Goal: Go to known website: Go to known website

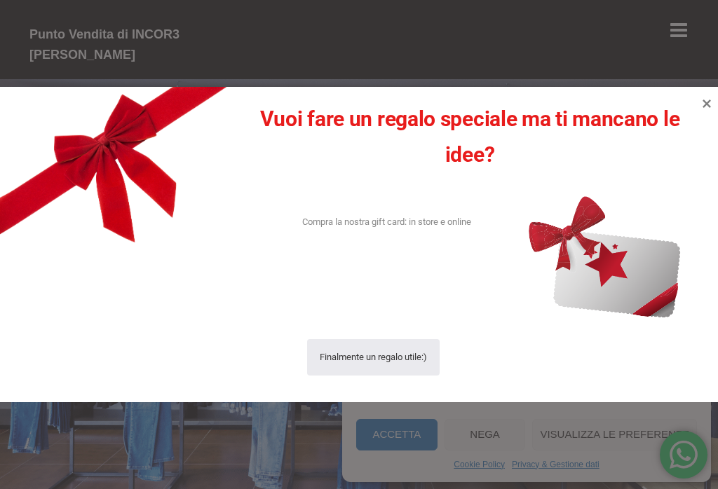
click at [712, 92] on div at bounding box center [704, 106] width 17 height 33
click at [715, 95] on icon at bounding box center [706, 103] width 17 height 17
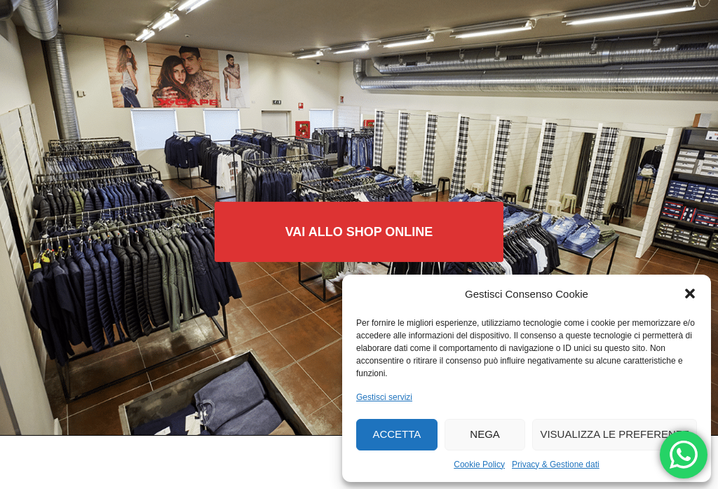
scroll to position [100, 0]
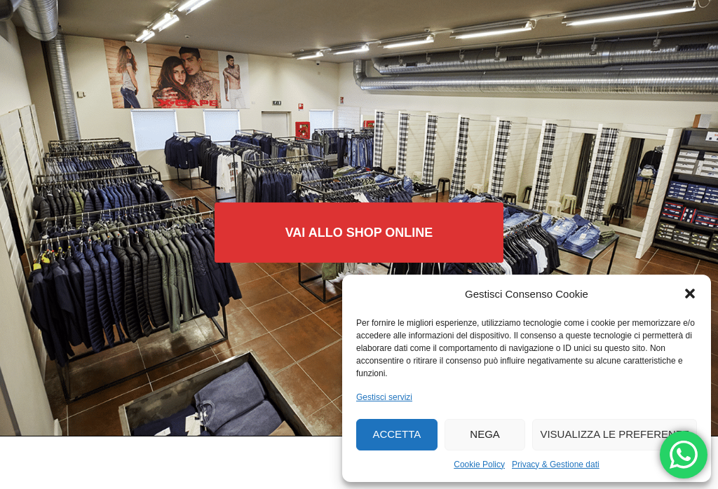
click at [686, 301] on icon "Chiudi la finestra di dialogo" at bounding box center [690, 294] width 14 height 14
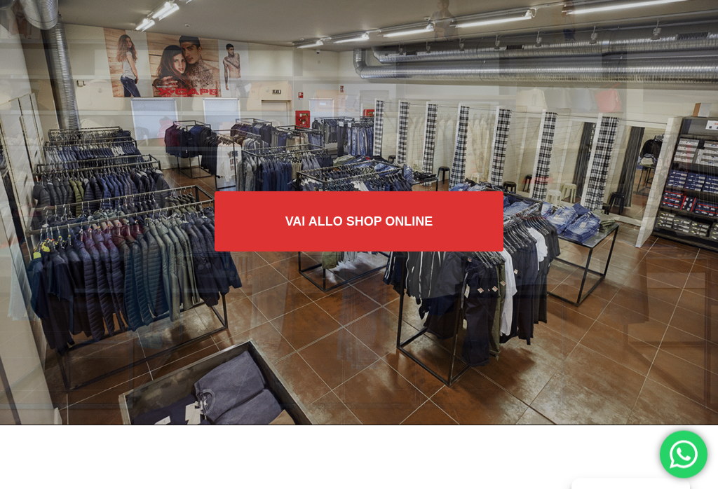
scroll to position [111, 0]
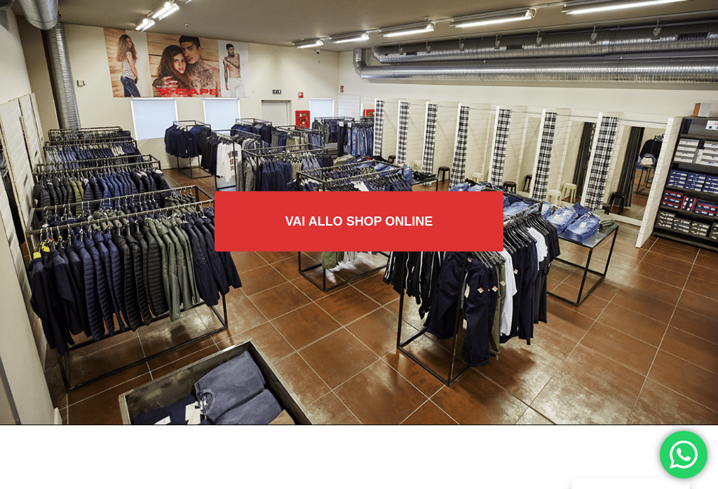
click at [379, 220] on link "Vai allo SHOP ONLINE" at bounding box center [360, 221] width 290 height 60
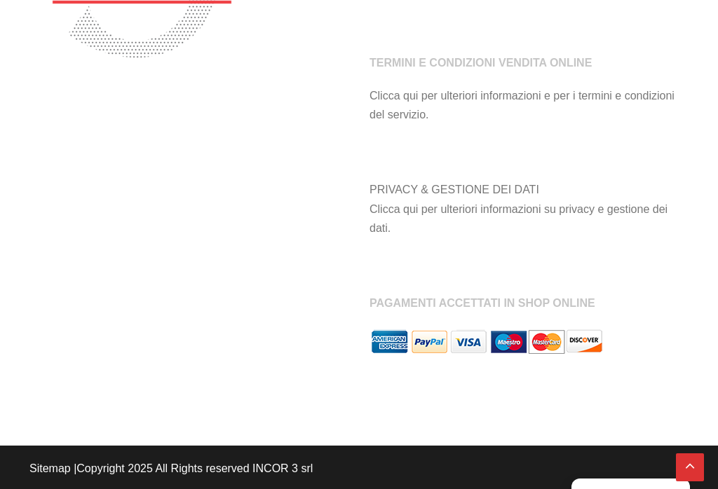
scroll to position [1412, 0]
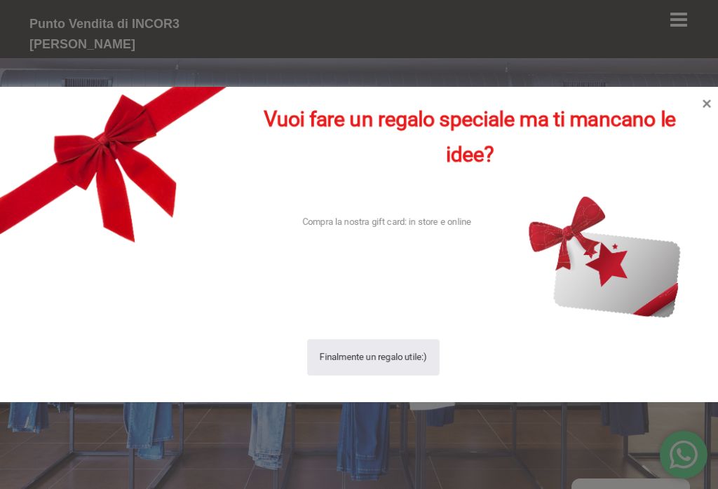
scroll to position [111, 0]
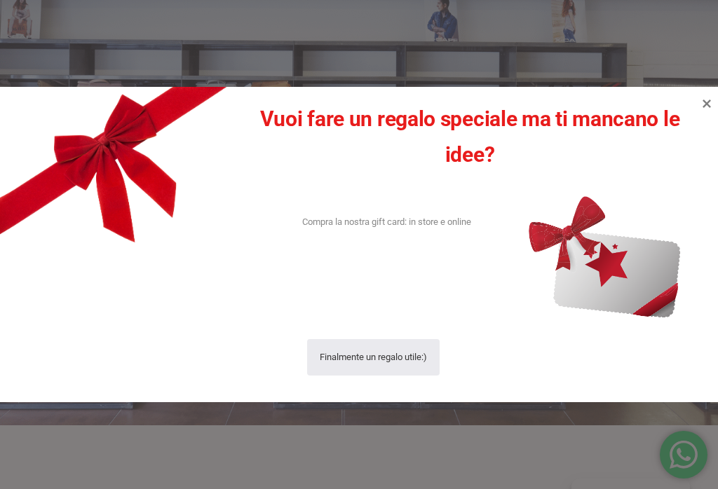
click at [709, 105] on icon at bounding box center [706, 104] width 8 height 8
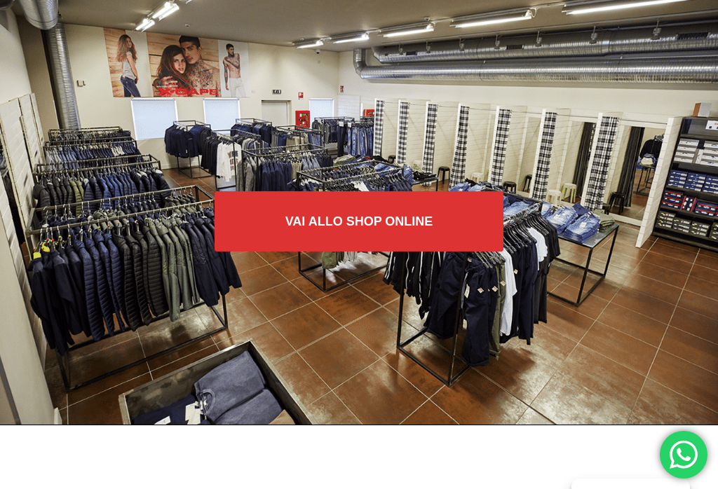
click at [373, 219] on link "Vai allo SHOP ONLINE" at bounding box center [360, 221] width 290 height 60
